Goal: Navigation & Orientation: Find specific page/section

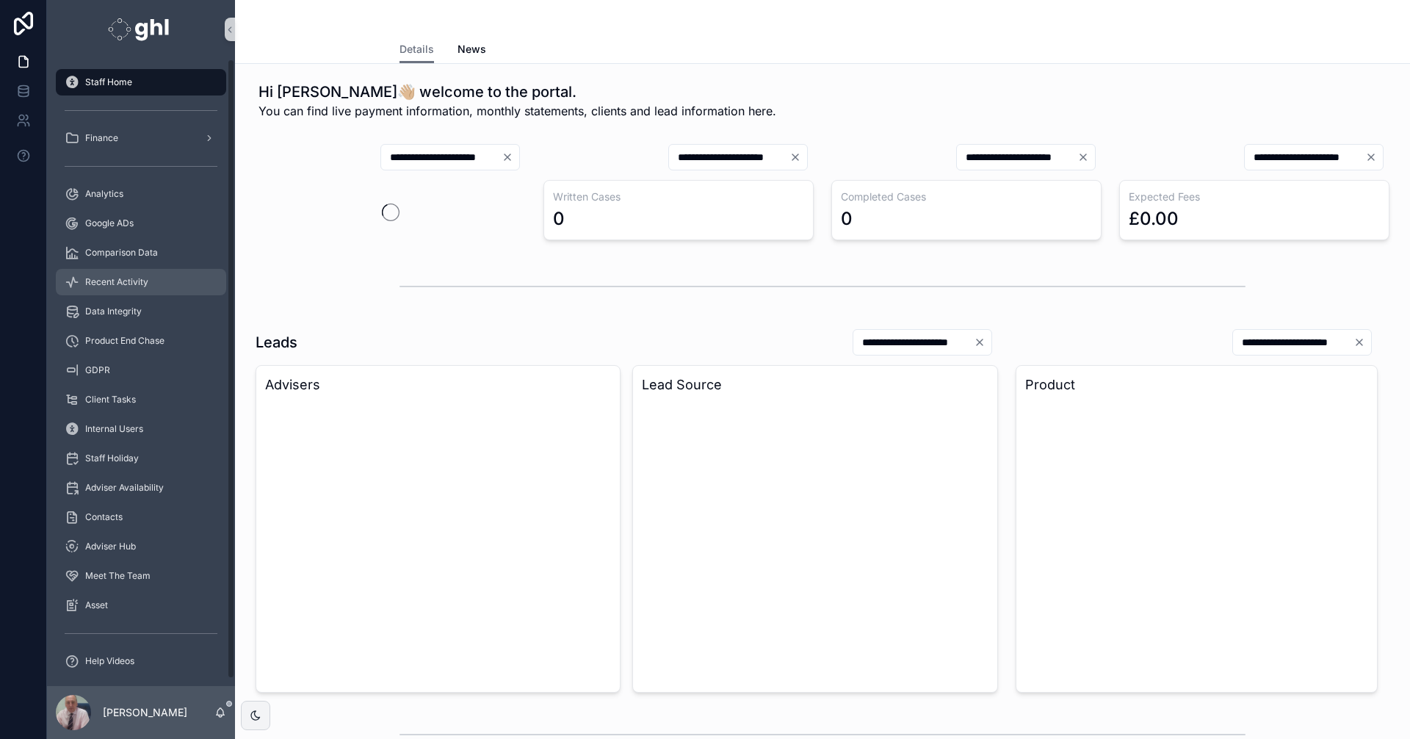
click at [125, 282] on span "Recent Activity" at bounding box center [116, 282] width 63 height 12
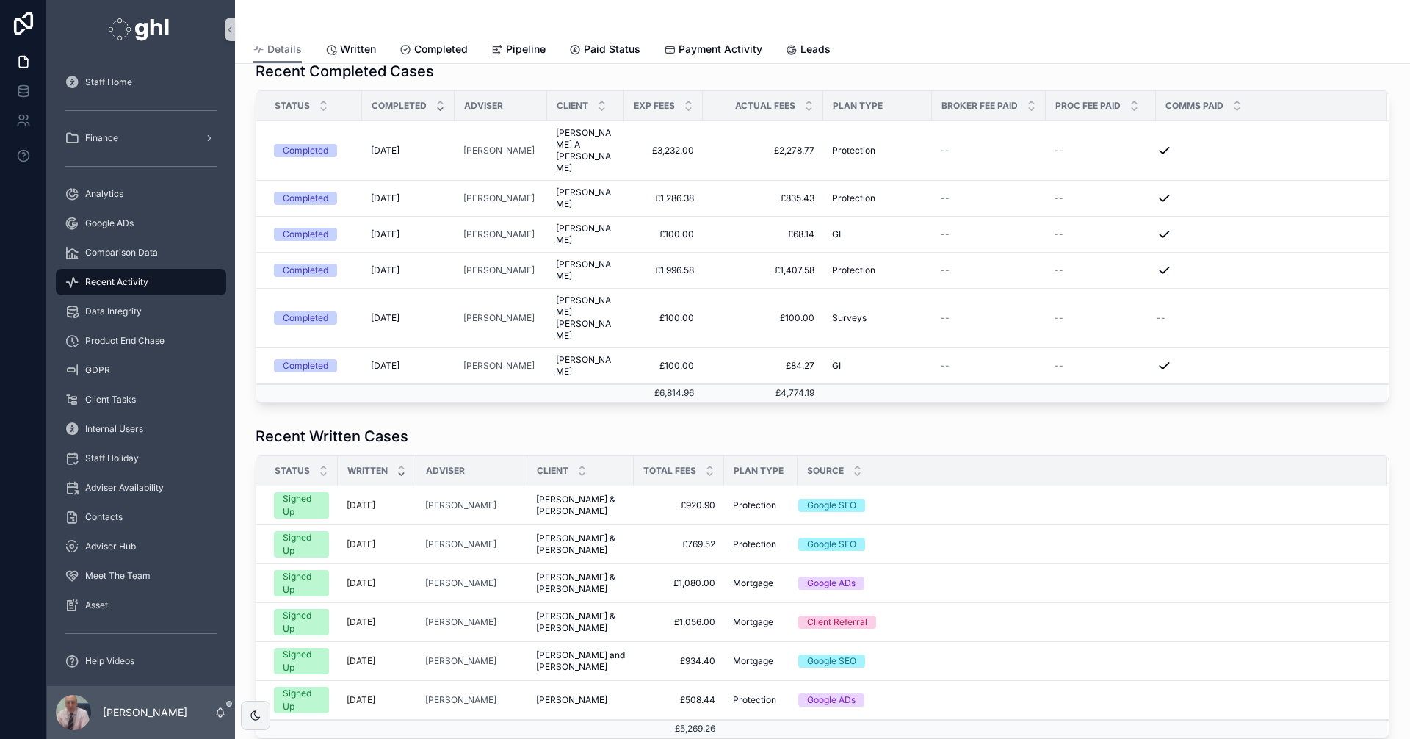
scroll to position [292, 0]
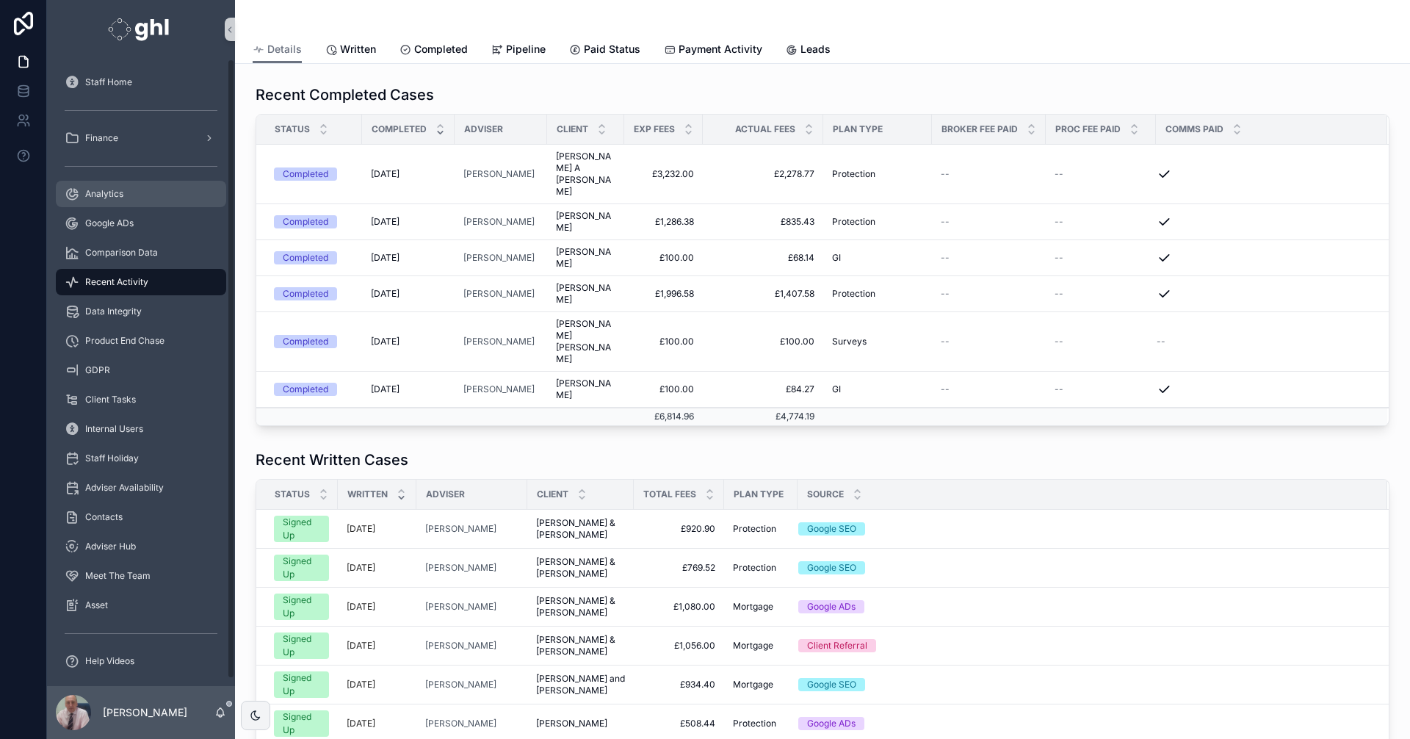
click at [107, 190] on span "Analytics" at bounding box center [104, 194] width 38 height 12
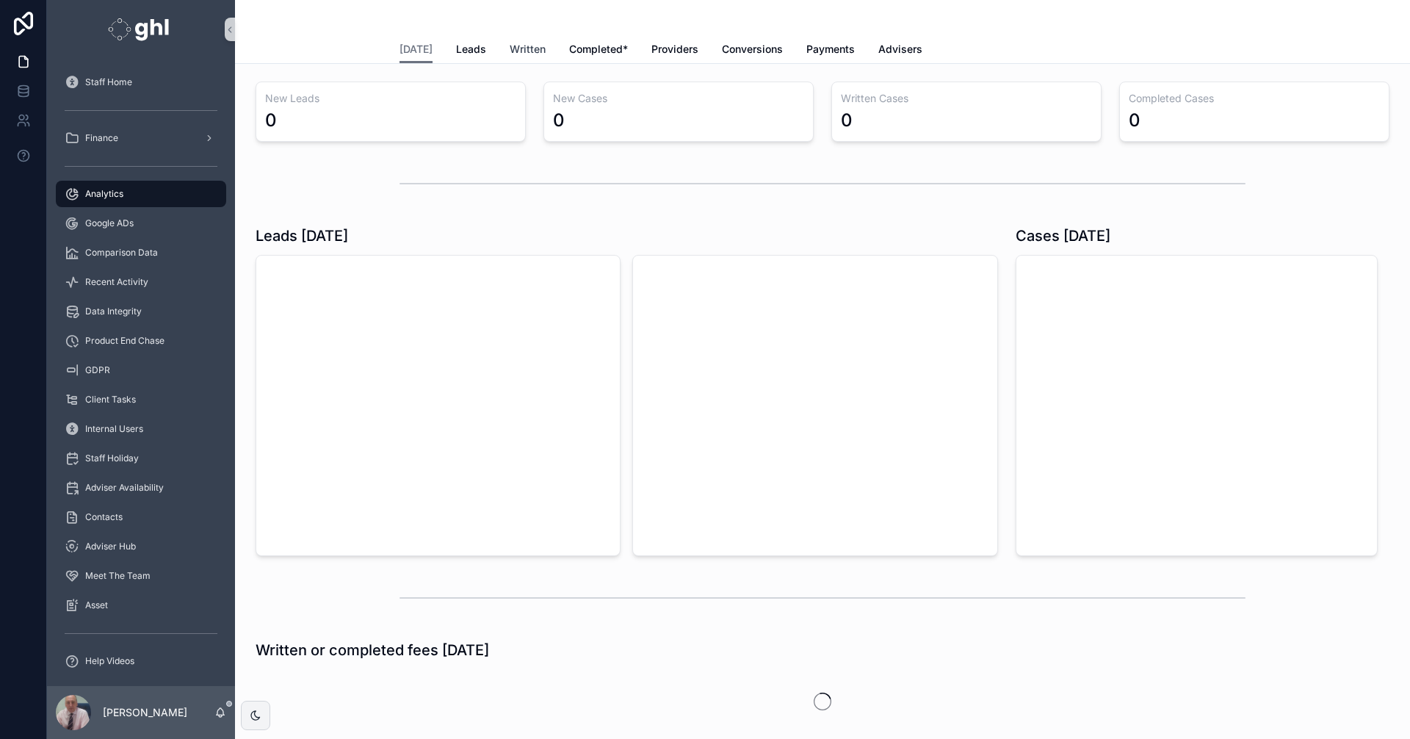
click at [518, 48] on span "Written" at bounding box center [528, 49] width 36 height 15
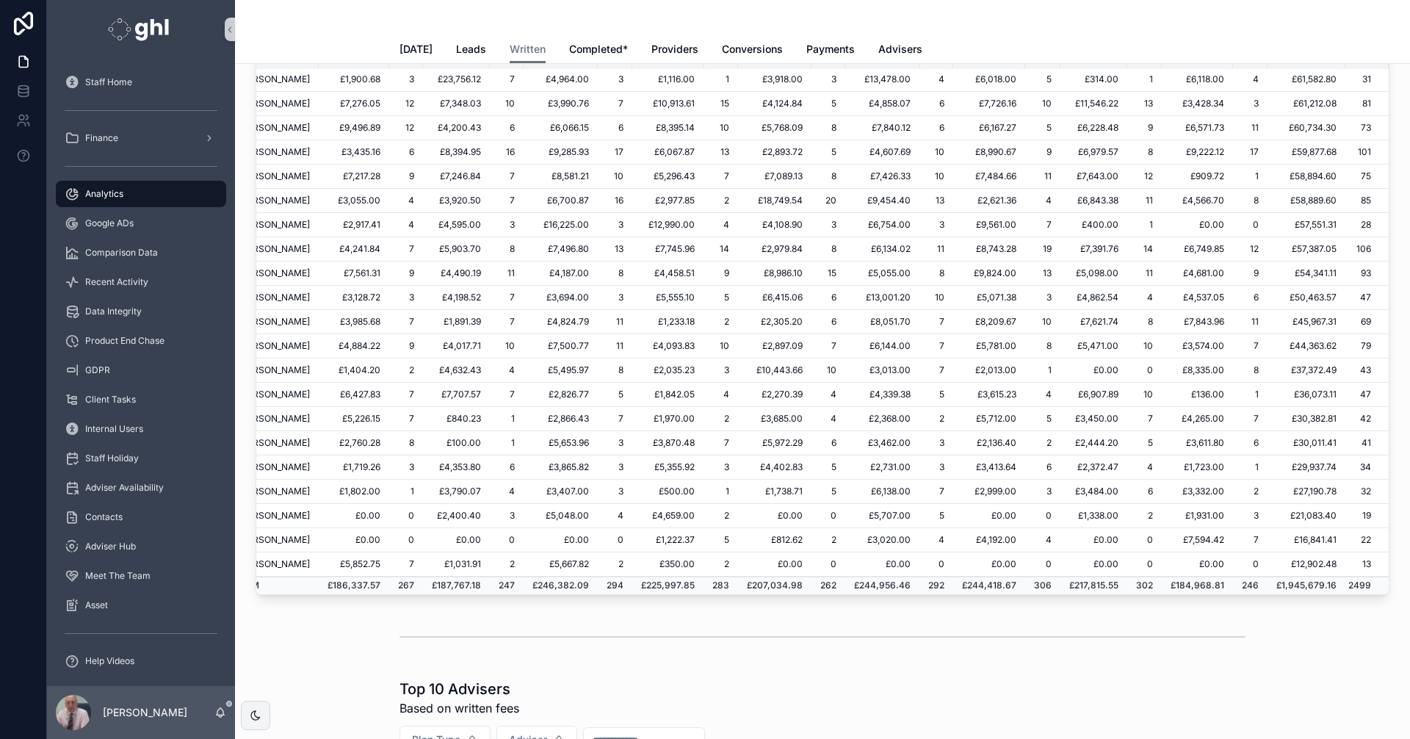
scroll to position [279, 0]
